Goal: Transaction & Acquisition: Purchase product/service

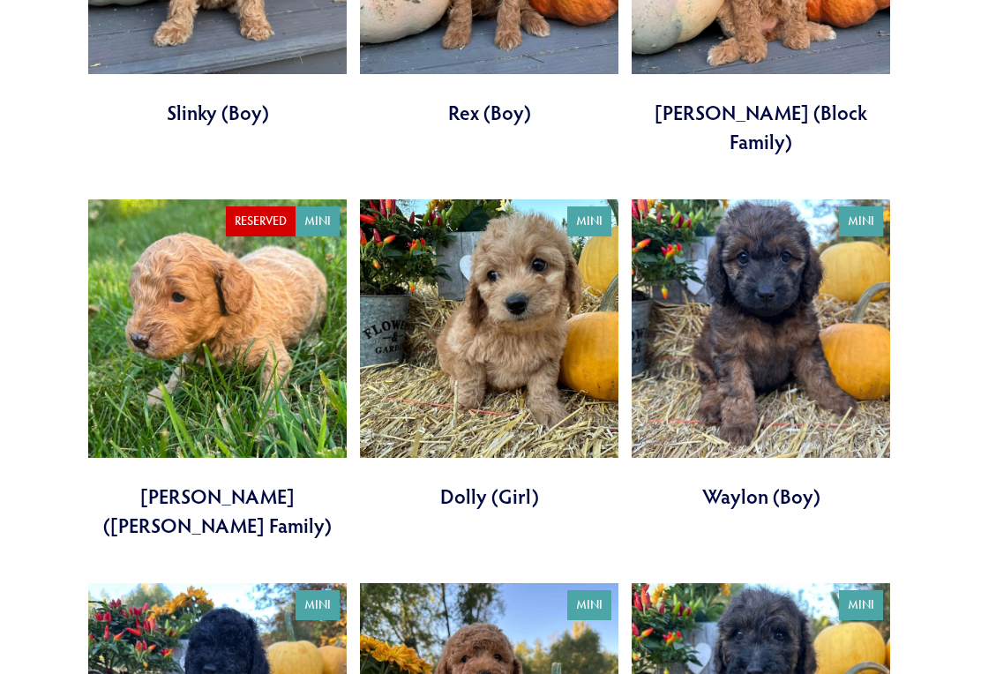
scroll to position [2379, 0]
click at [776, 279] on link at bounding box center [761, 354] width 259 height 311
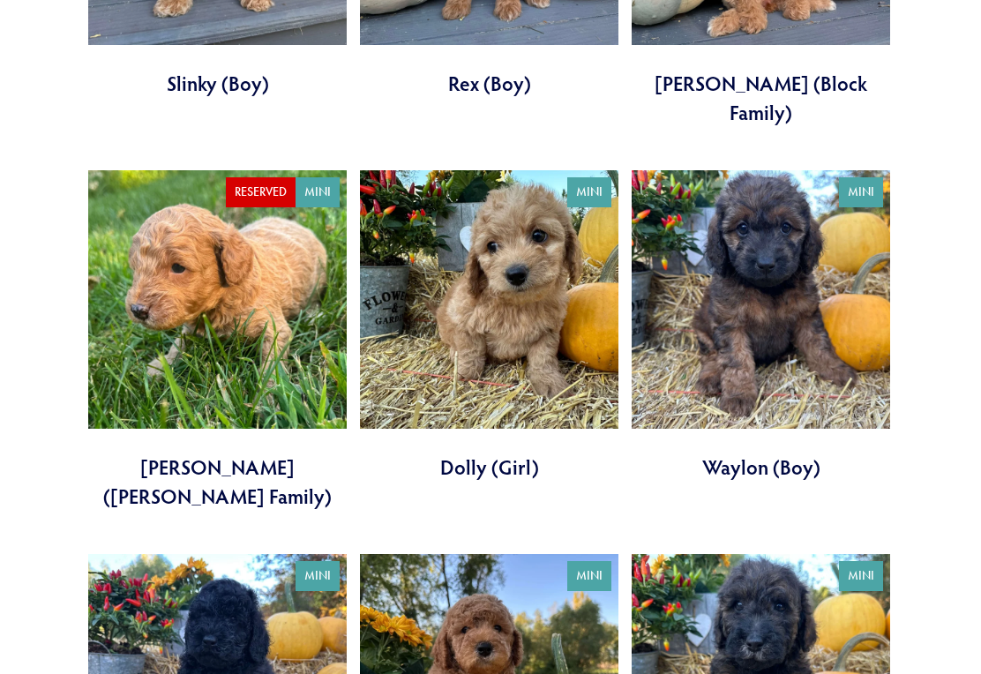
scroll to position [2407, 0]
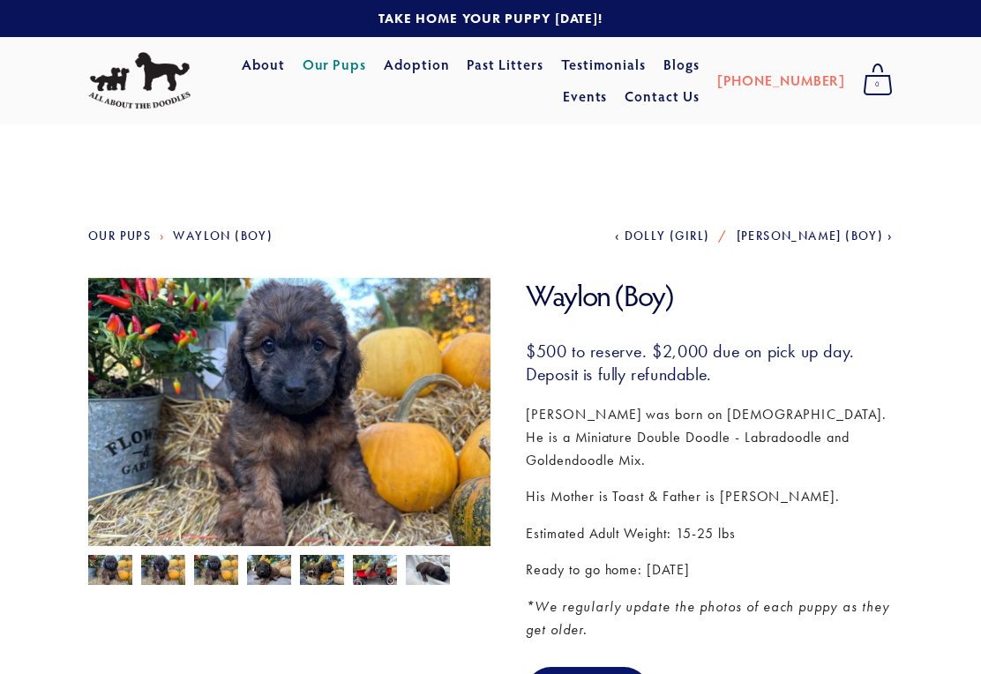
click at [171, 568] on img at bounding box center [163, 572] width 44 height 34
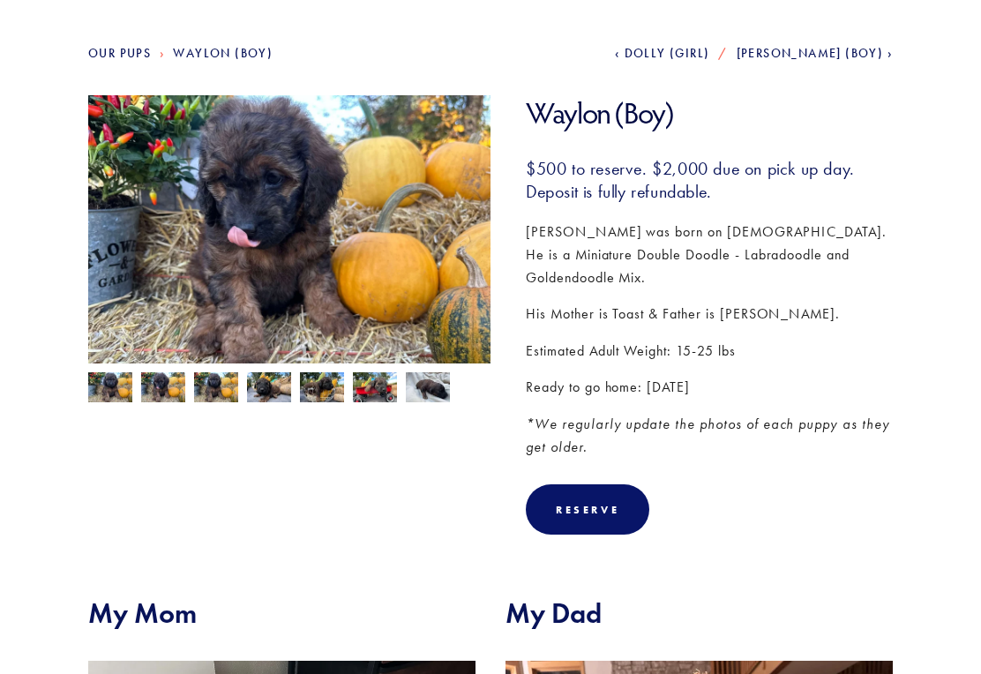
scroll to position [181, 0]
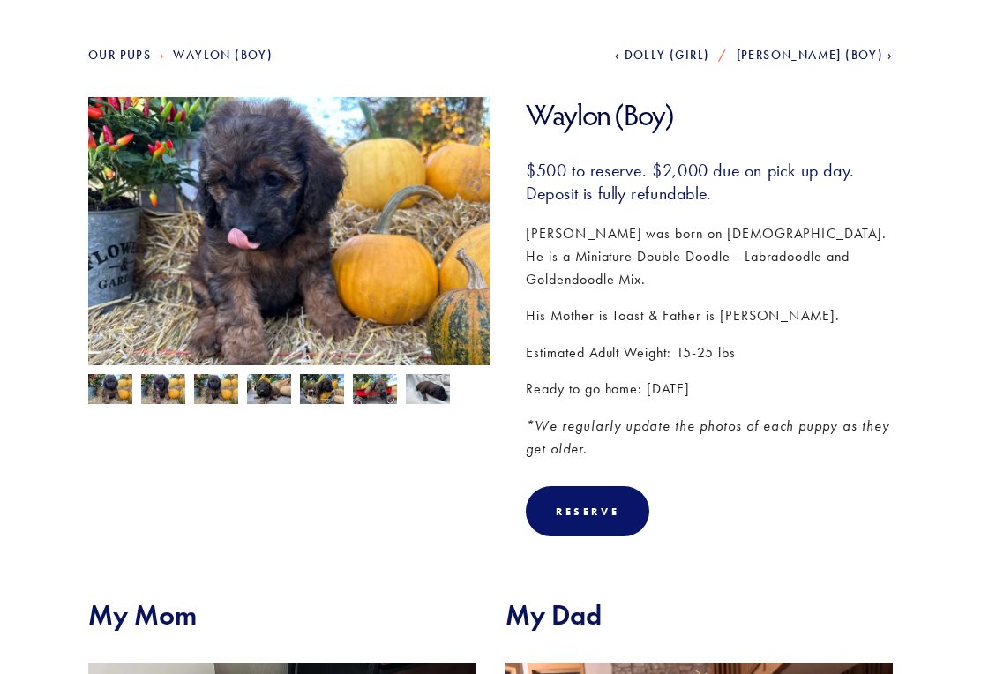
click at [586, 496] on div "Reserve" at bounding box center [588, 511] width 124 height 50
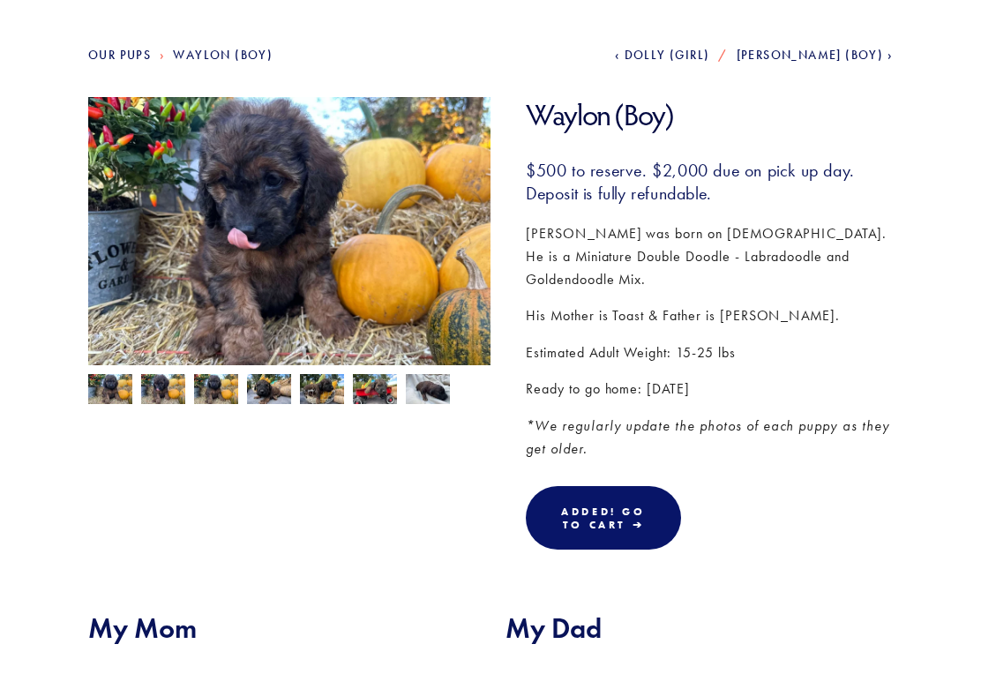
click at [618, 495] on link "Added! Go To Cart ➔" at bounding box center [603, 518] width 155 height 64
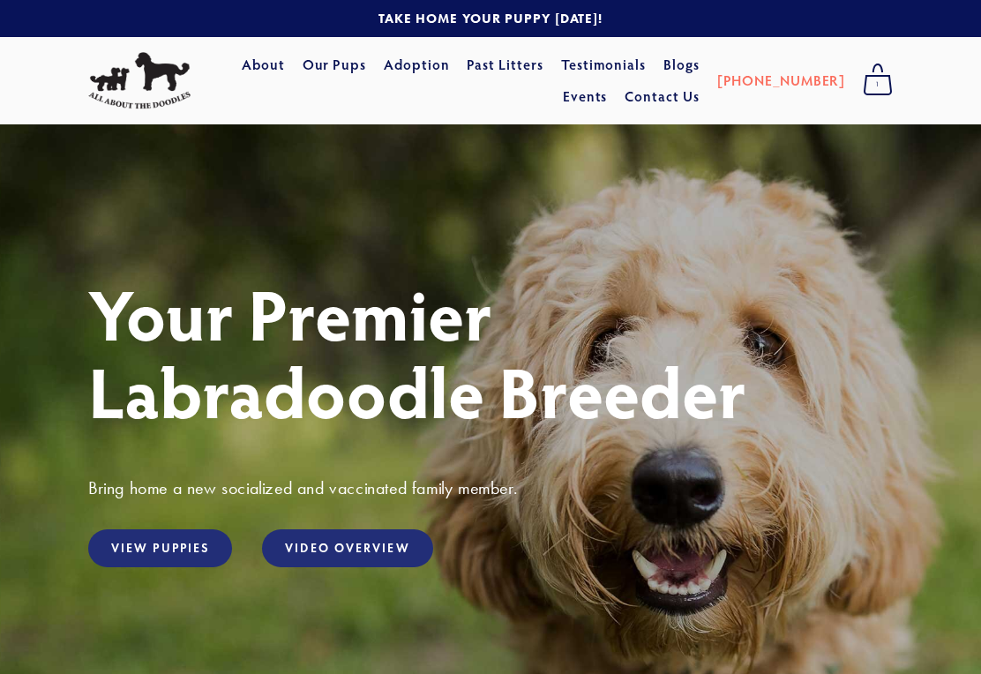
click at [191, 551] on link "View Puppies" at bounding box center [160, 548] width 144 height 38
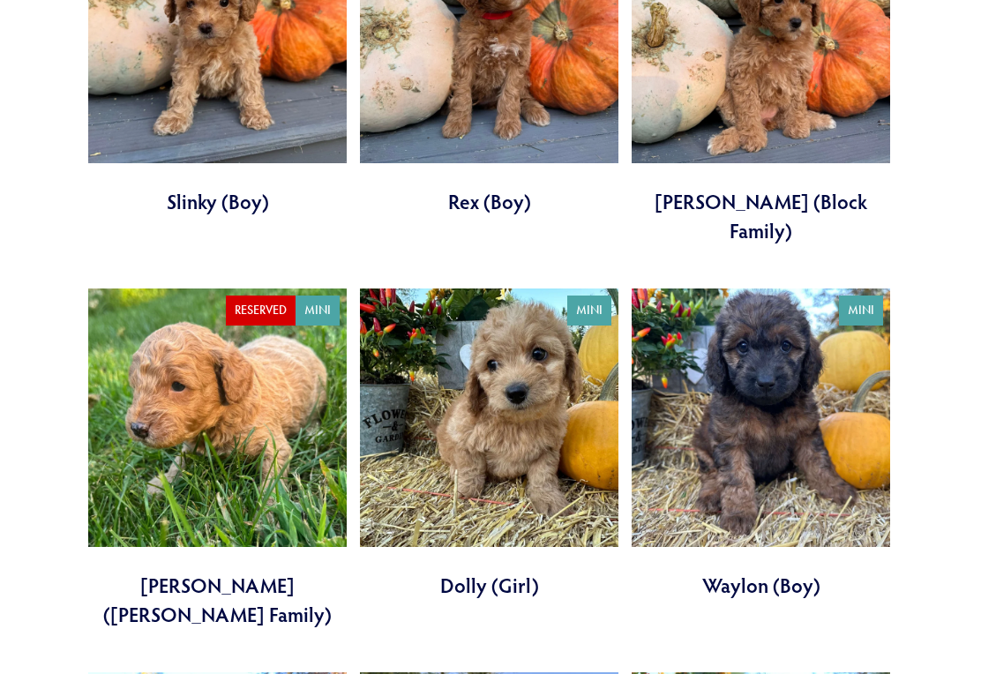
scroll to position [2283, 0]
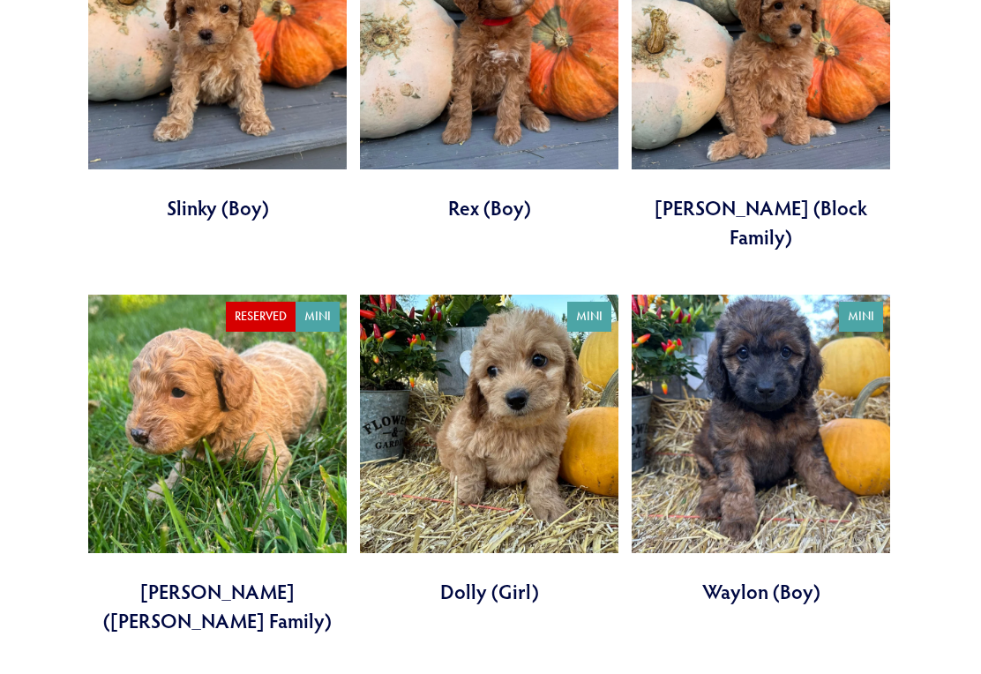
click at [755, 310] on link at bounding box center [761, 450] width 259 height 311
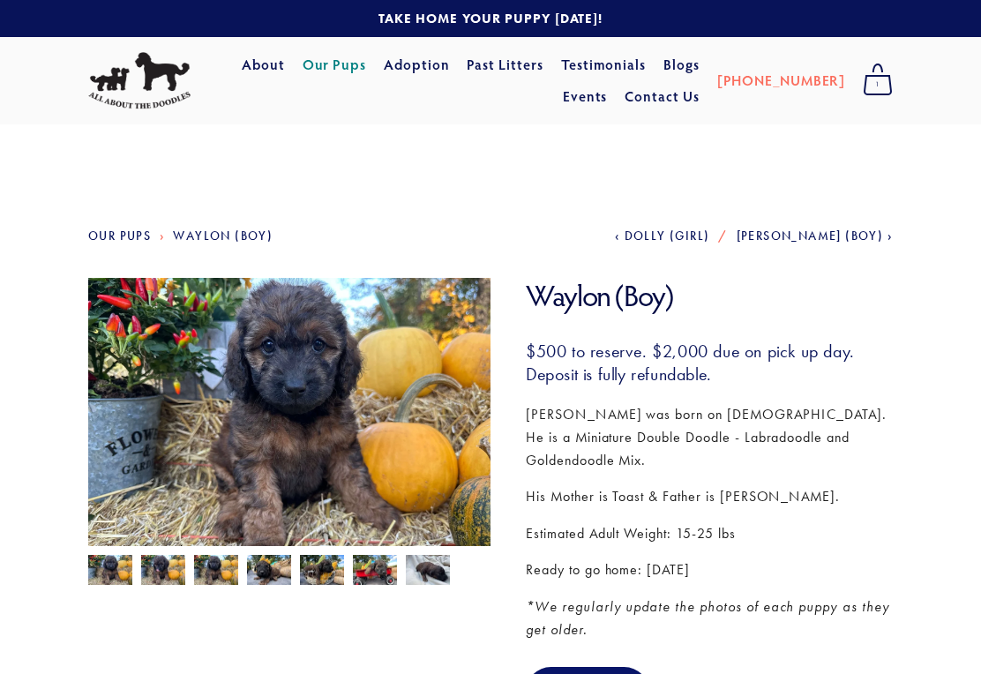
click at [170, 585] on img at bounding box center [163, 572] width 44 height 34
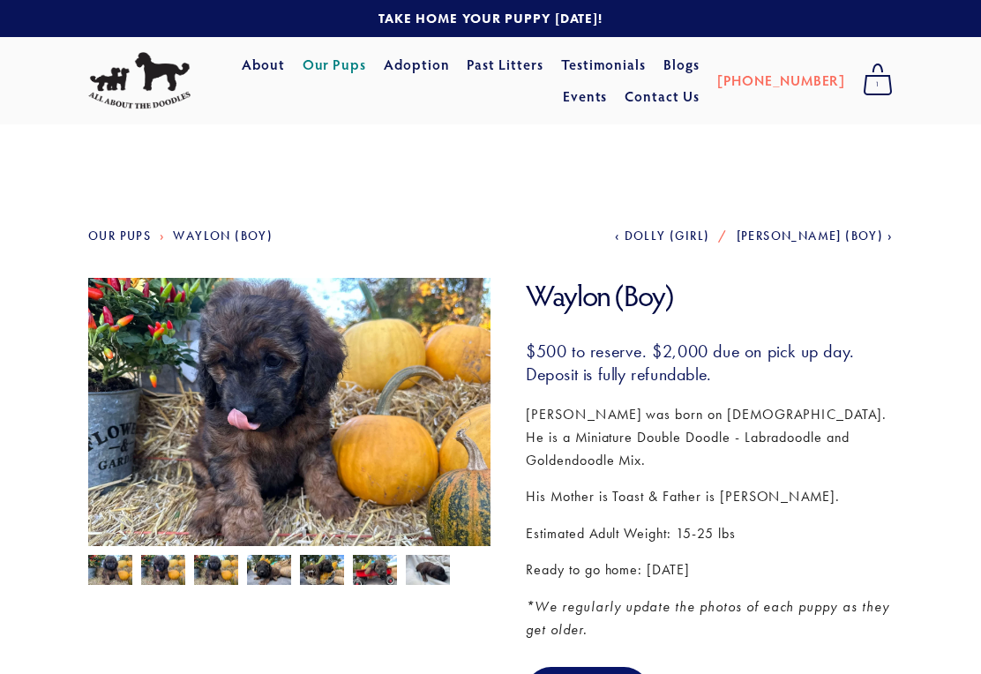
click at [435, 577] on img at bounding box center [428, 572] width 44 height 34
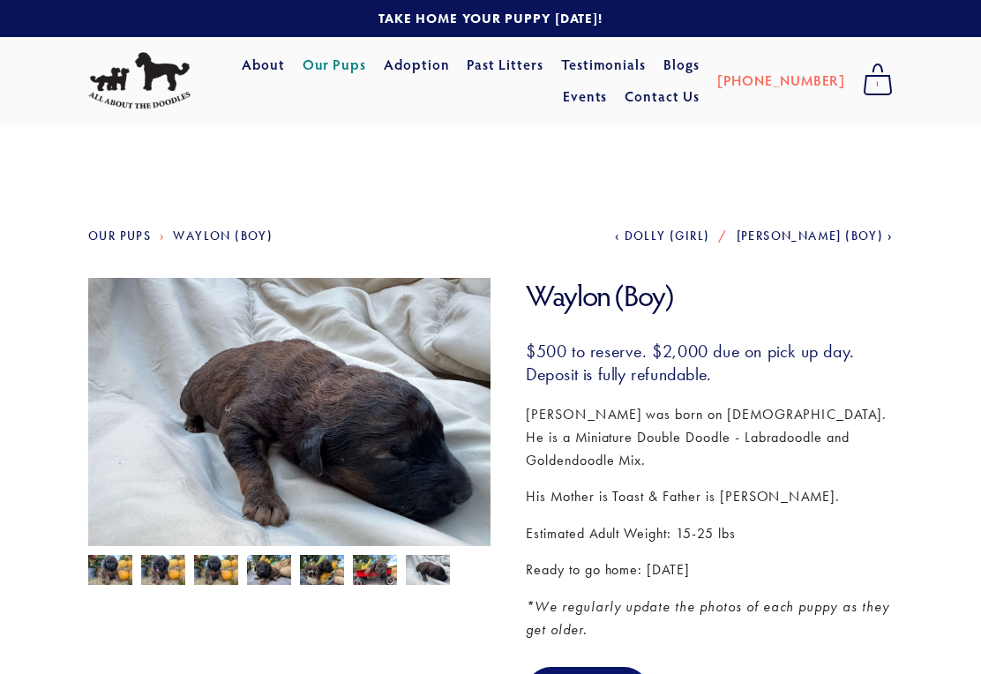
click at [374, 575] on img at bounding box center [375, 572] width 44 height 34
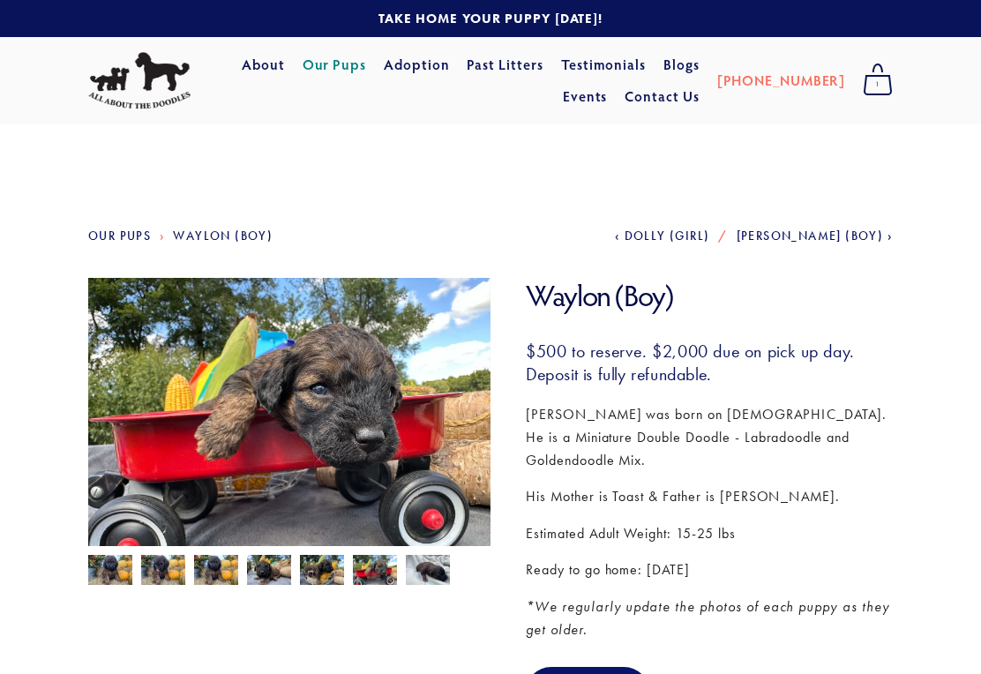
click at [317, 582] on img at bounding box center [322, 572] width 44 height 34
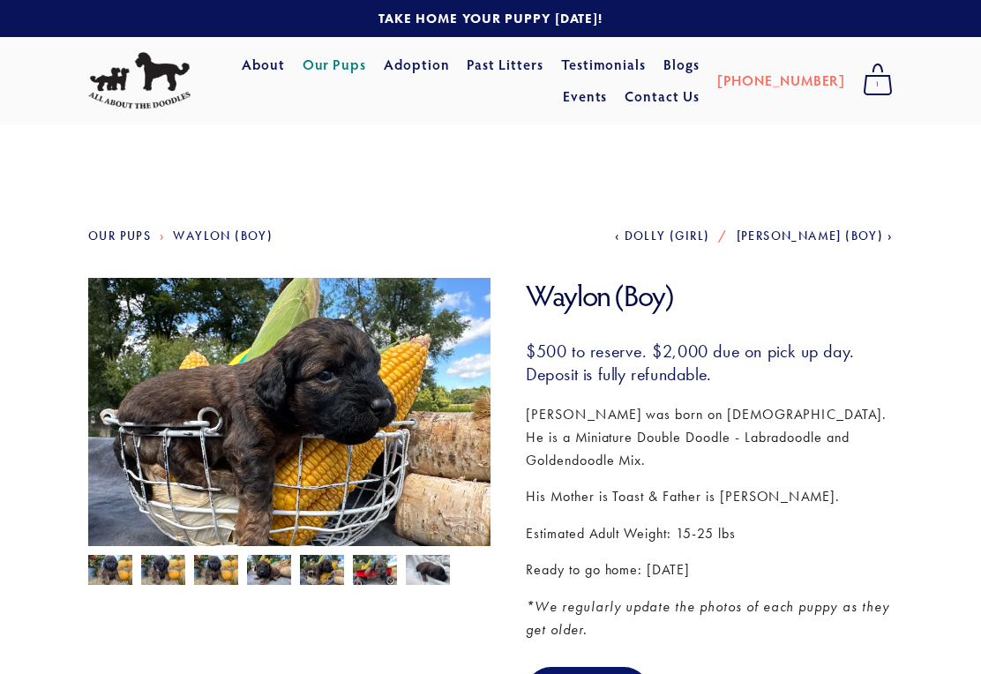
click at [324, 600] on section "[PERSON_NAME] (Boy) [PERSON_NAME] (Boy) $500.00 $500 to reserve. $2,000 due on …" at bounding box center [490, 511] width 805 height 467
click at [323, 604] on section "[PERSON_NAME] (Boy) [PERSON_NAME] (Boy) $500.00 $500 to reserve. $2,000 due on …" at bounding box center [490, 511] width 805 height 467
click at [279, 573] on img at bounding box center [269, 572] width 44 height 34
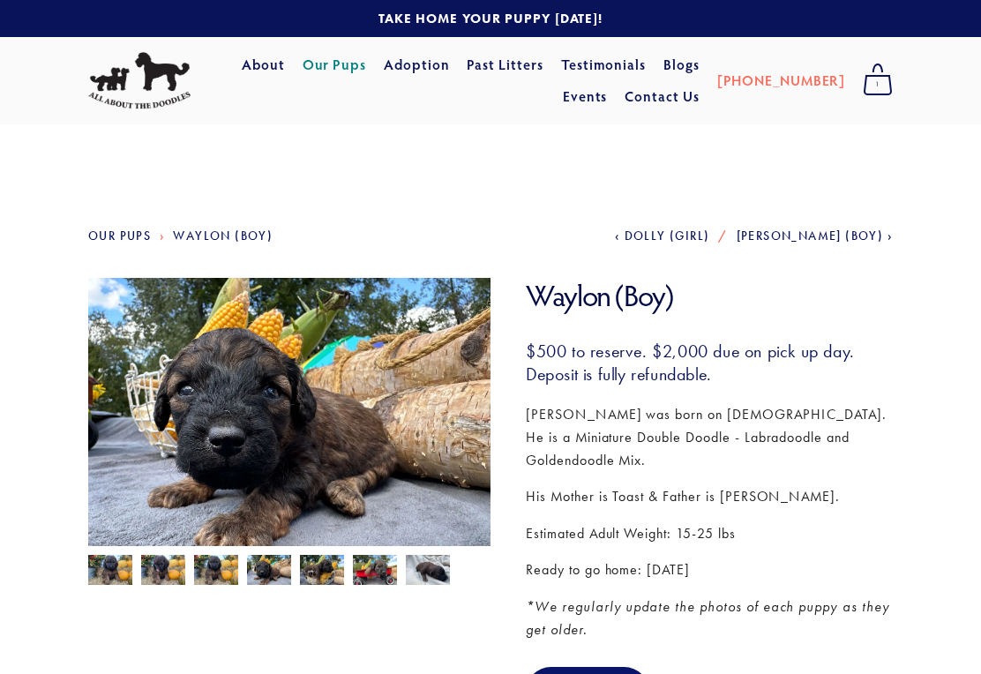
click at [164, 573] on img at bounding box center [163, 572] width 44 height 34
